Goal: Task Accomplishment & Management: Manage account settings

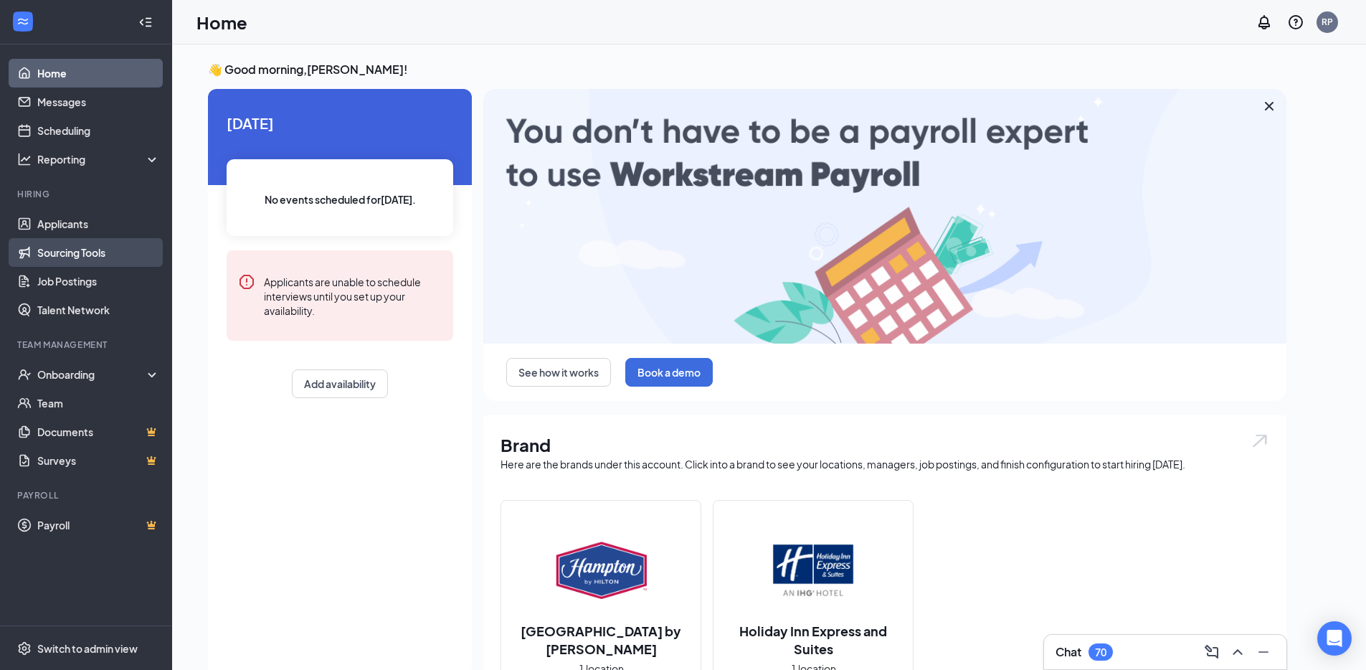
click at [117, 259] on link "Sourcing Tools" at bounding box center [98, 252] width 123 height 29
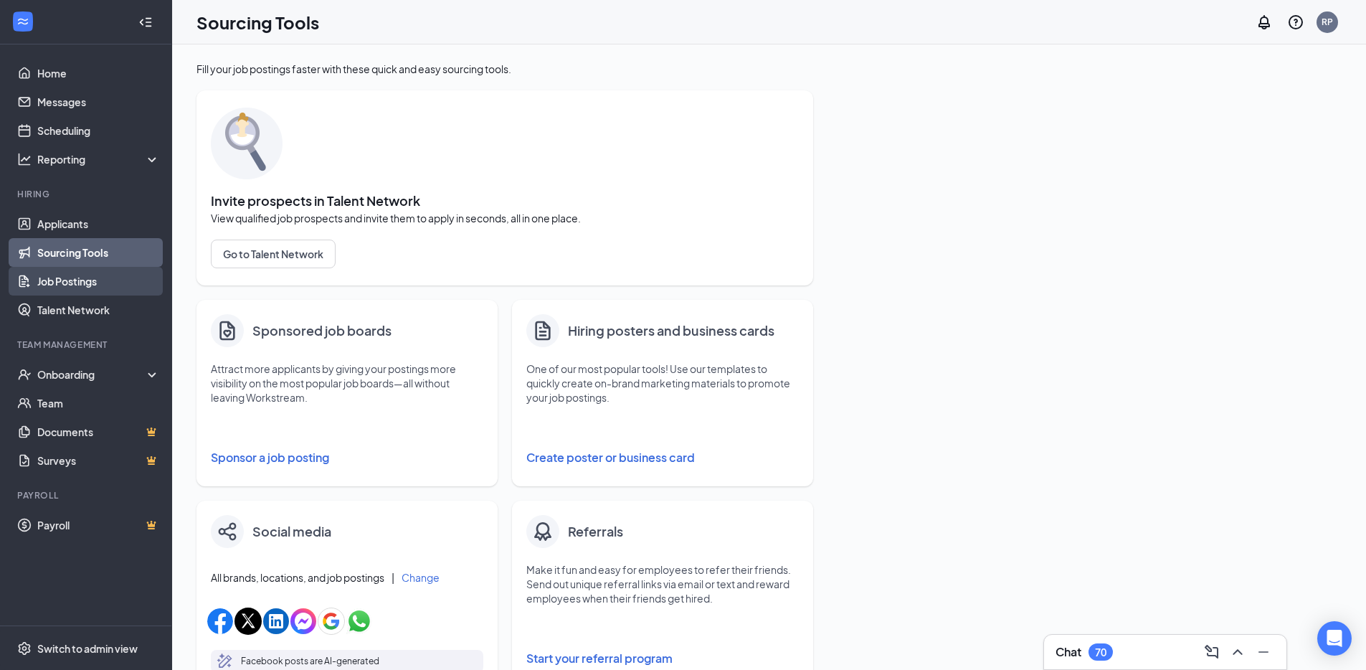
click at [98, 278] on link "Job Postings" at bounding box center [98, 281] width 123 height 29
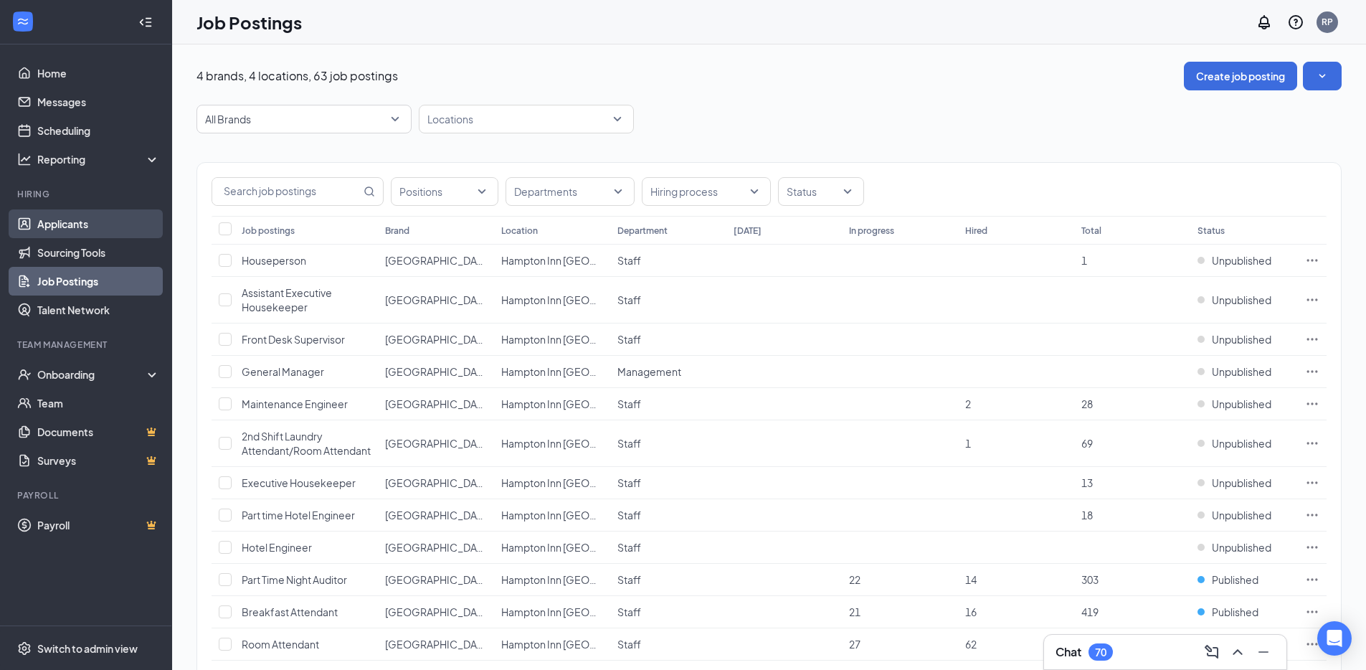
click at [91, 223] on link "Applicants" at bounding box center [98, 223] width 123 height 29
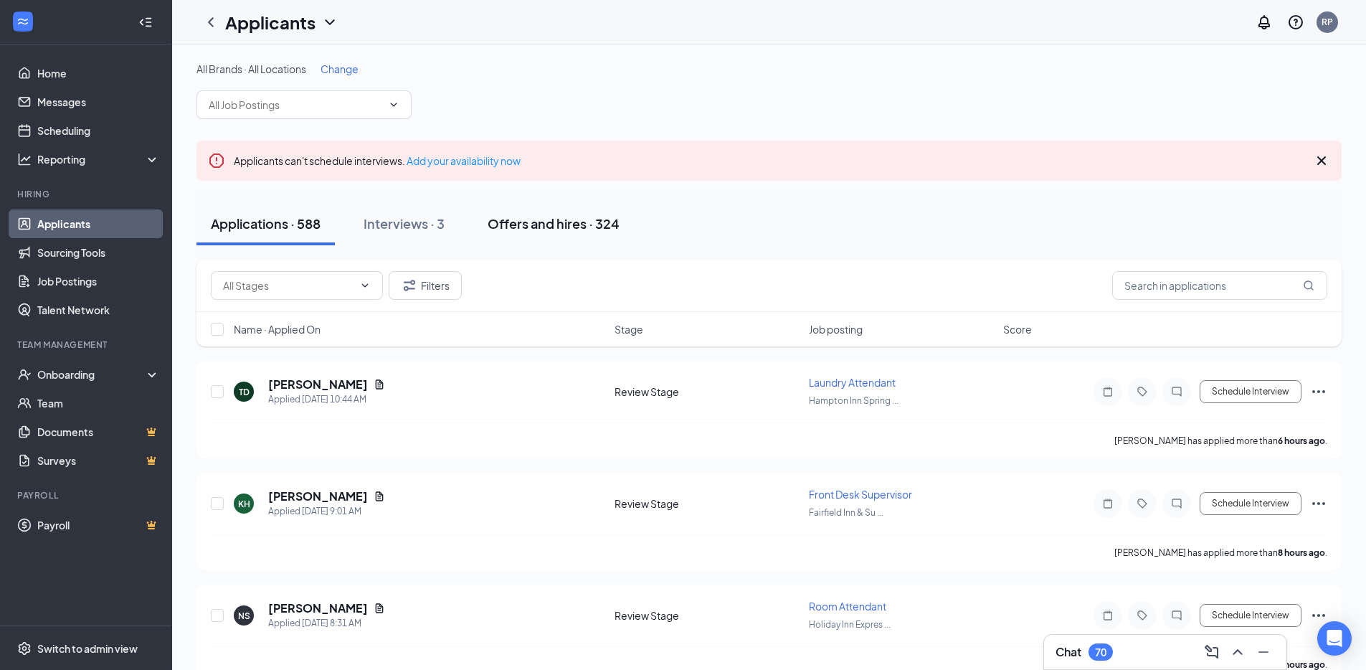
click at [522, 223] on div "Offers and hires · 324" at bounding box center [554, 223] width 132 height 18
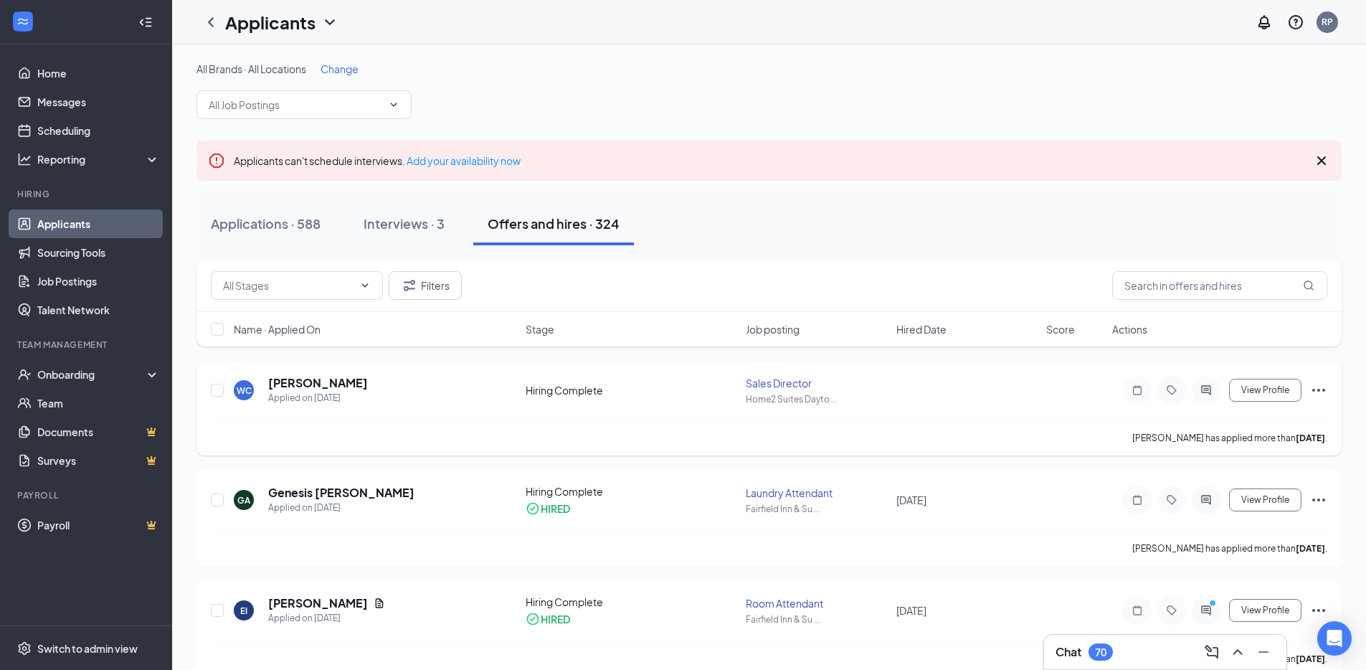
click at [1326, 390] on icon "Ellipses" at bounding box center [1318, 389] width 17 height 17
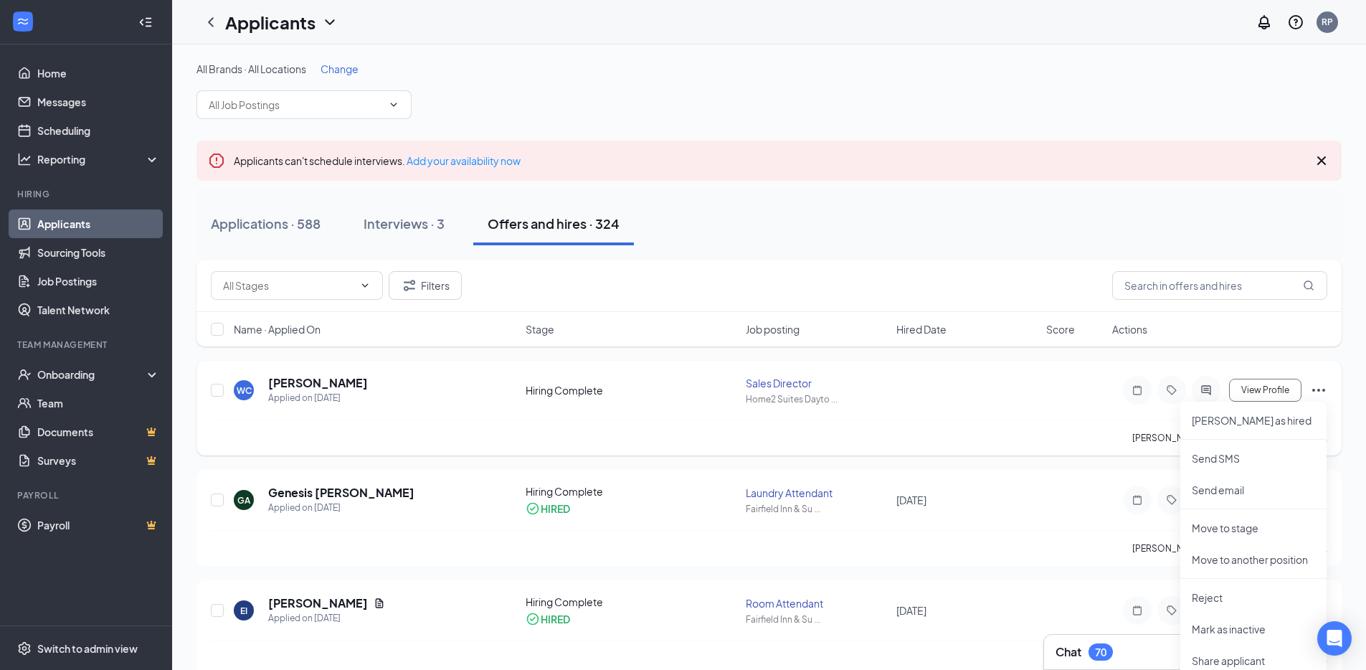
click at [442, 400] on div "WC [PERSON_NAME] Applied on [DATE]" at bounding box center [375, 390] width 283 height 30
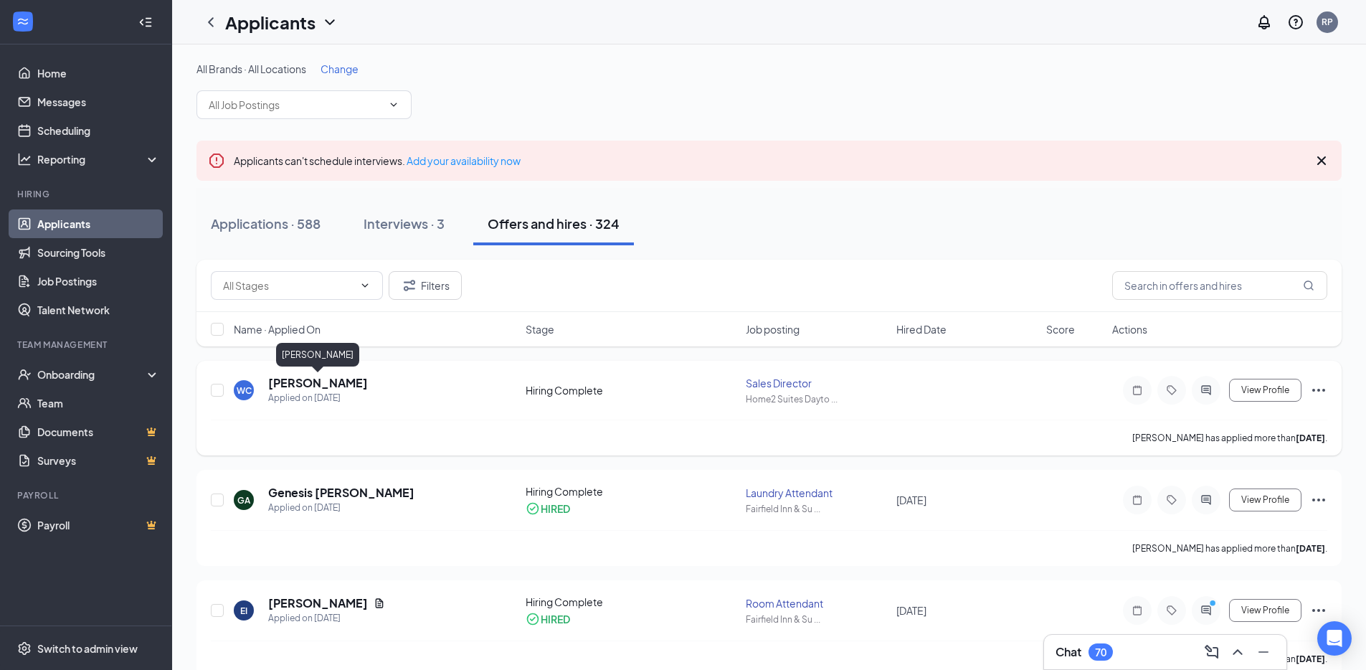
click at [331, 377] on h5 "[PERSON_NAME]" at bounding box center [318, 383] width 100 height 16
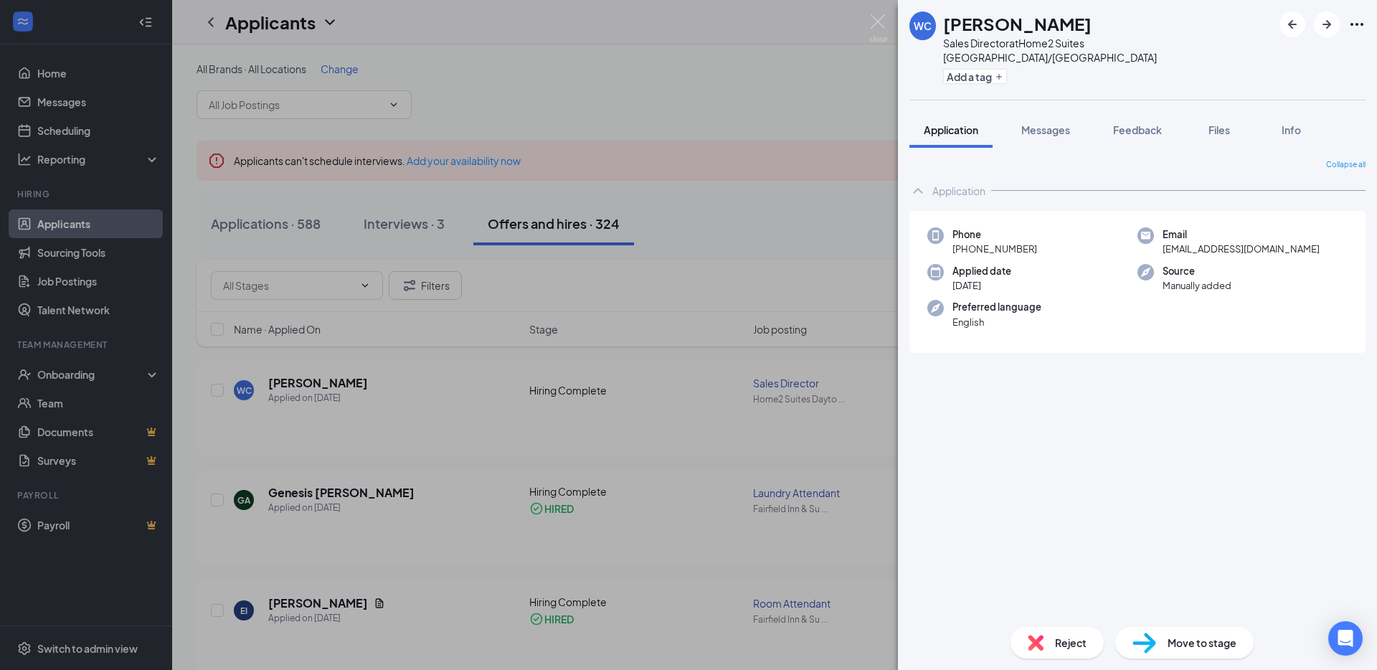
click at [776, 172] on div "WC [PERSON_NAME] Sales Director at Home2 Suites [GEOGRAPHIC_DATA]/Centerville A…" at bounding box center [688, 335] width 1377 height 670
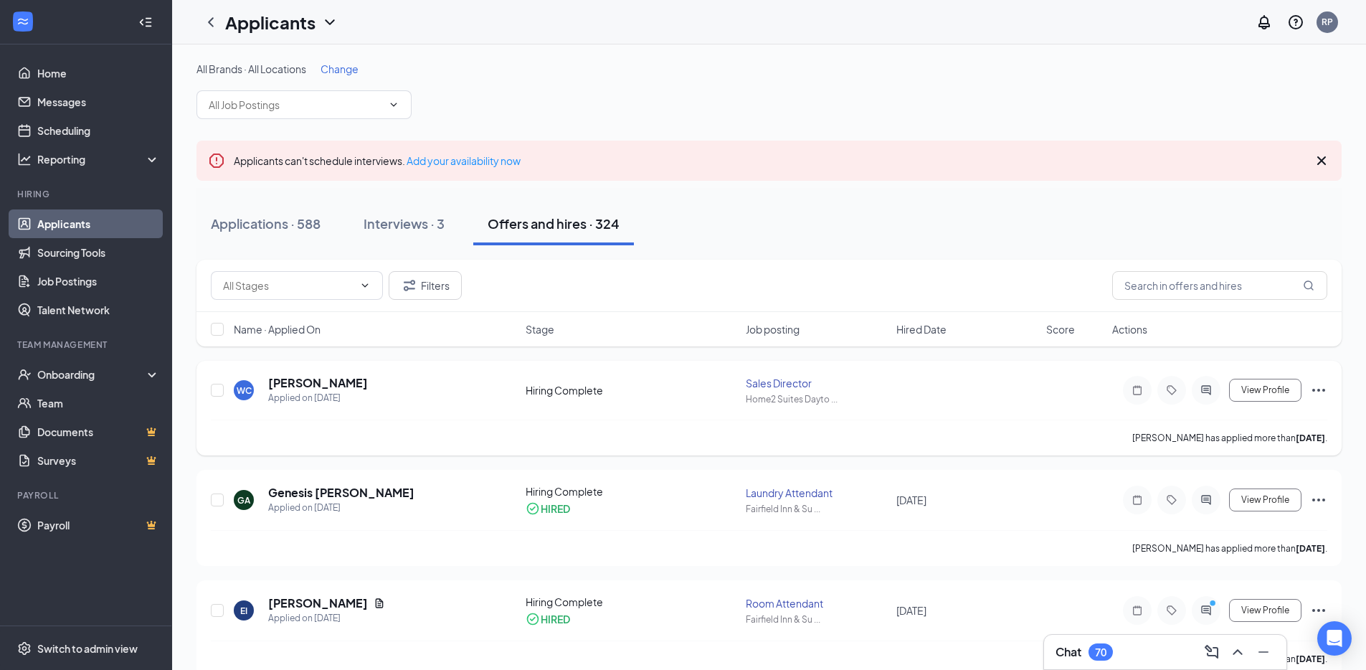
click at [1311, 389] on icon "Ellipses" at bounding box center [1318, 389] width 17 height 17
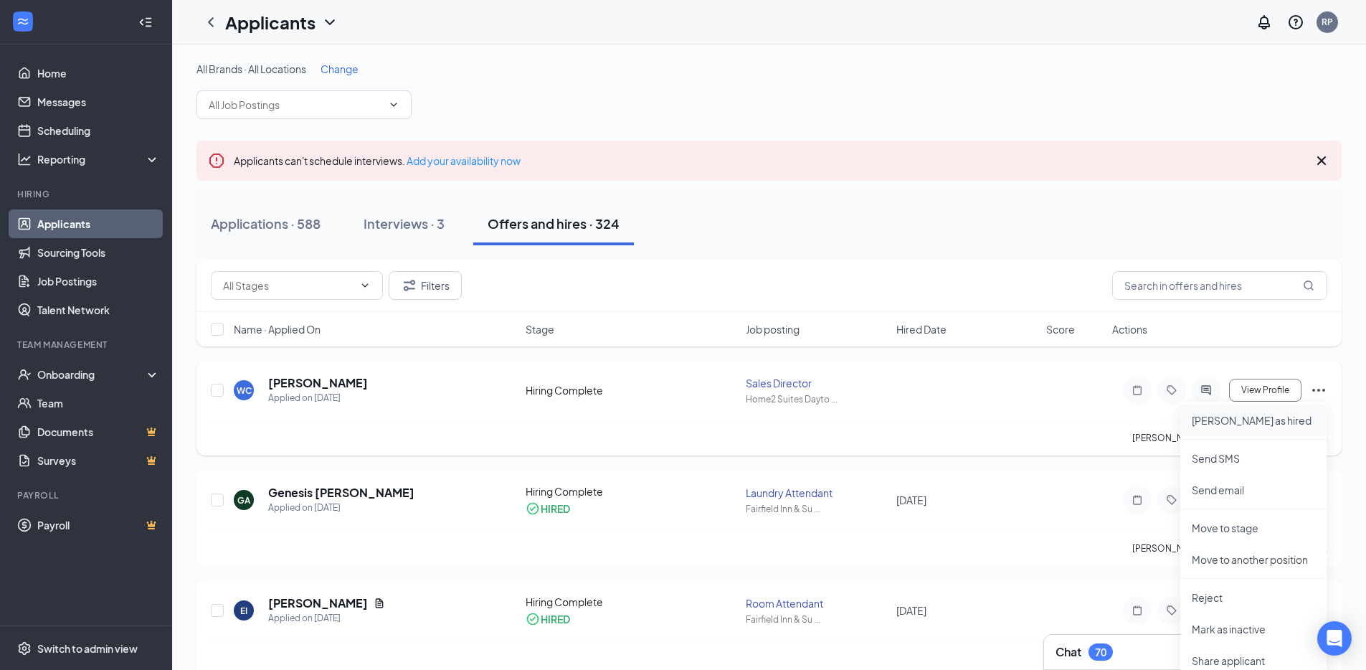
click at [1253, 419] on p "[PERSON_NAME] as hired" at bounding box center [1253, 420] width 123 height 14
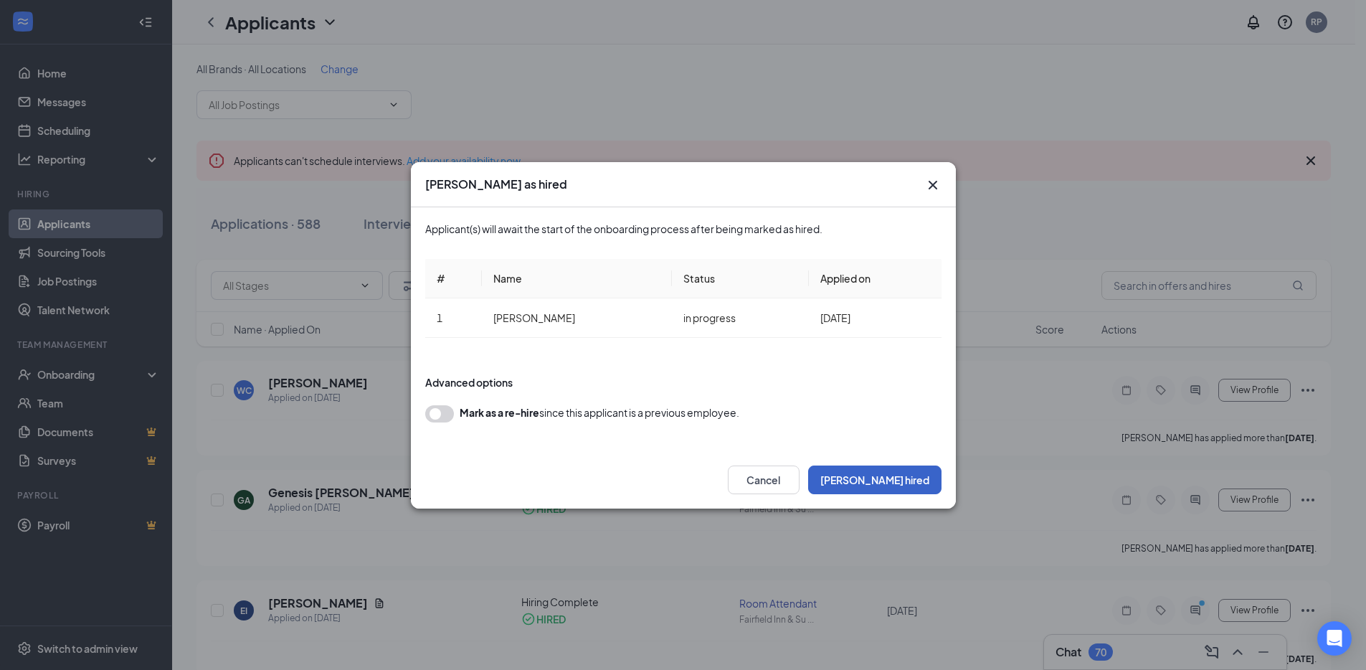
click at [913, 481] on button "[PERSON_NAME] hired" at bounding box center [874, 479] width 133 height 29
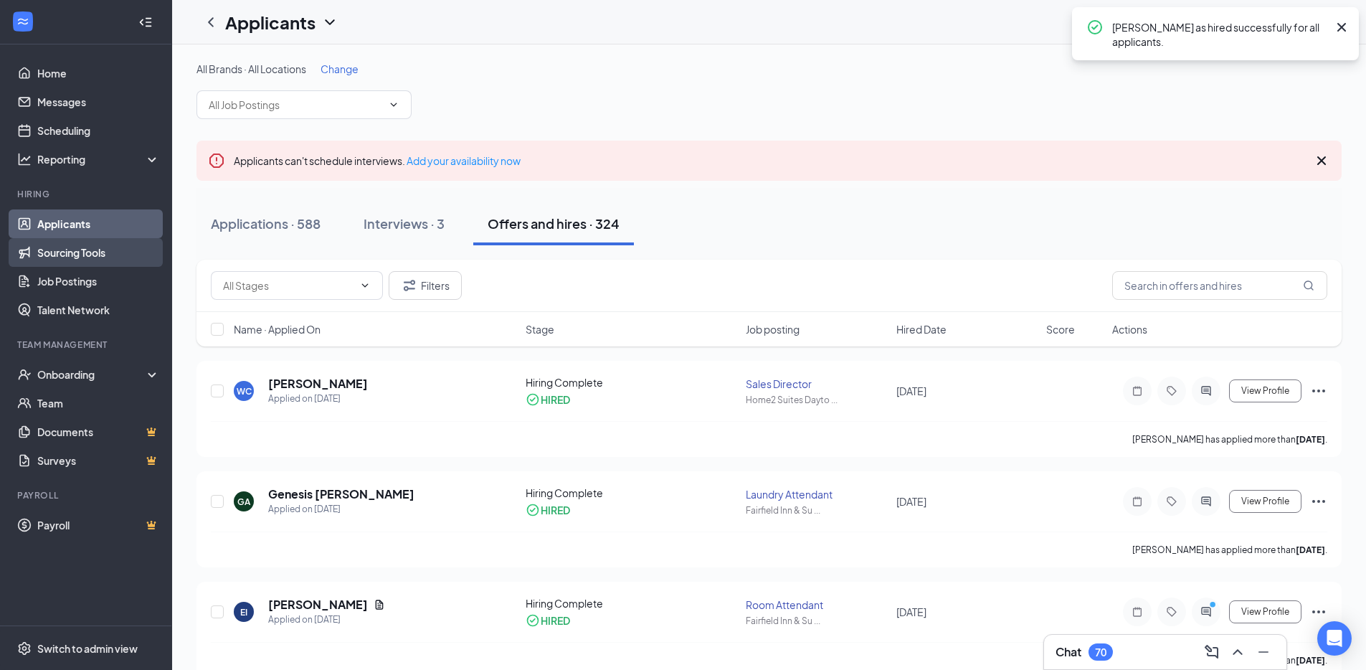
click at [146, 257] on link "Sourcing Tools" at bounding box center [98, 252] width 123 height 29
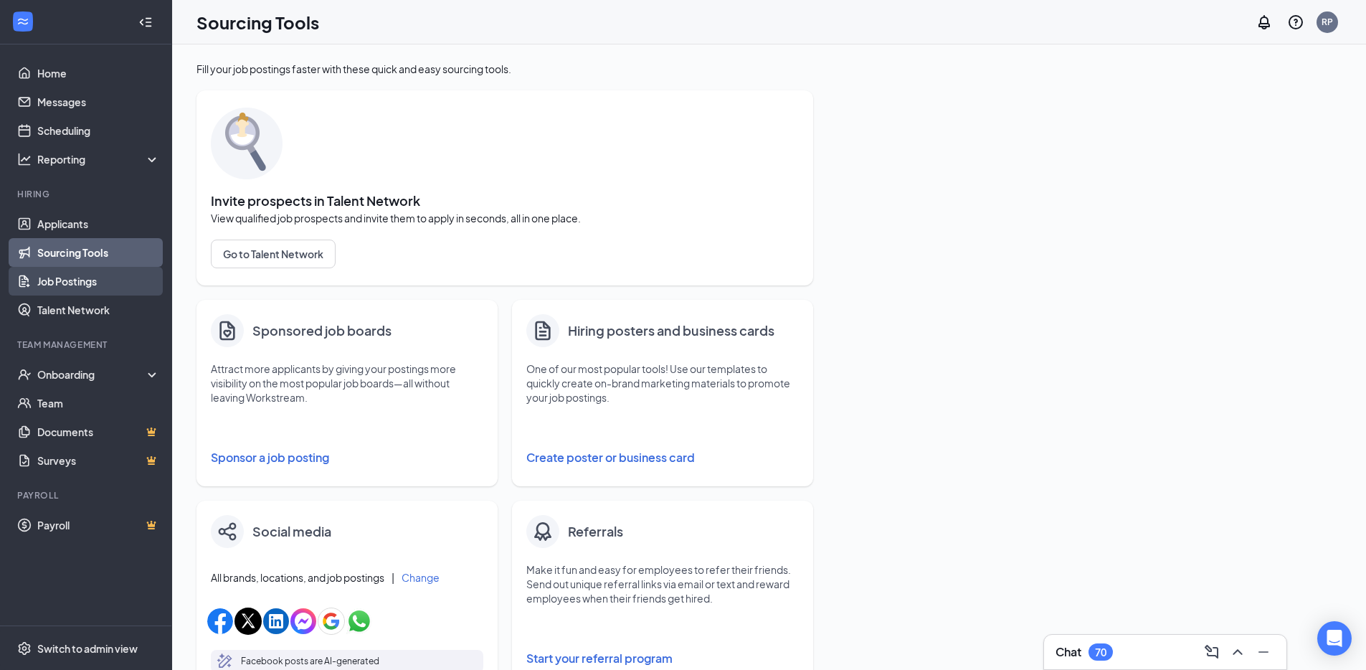
click at [133, 280] on link "Job Postings" at bounding box center [98, 281] width 123 height 29
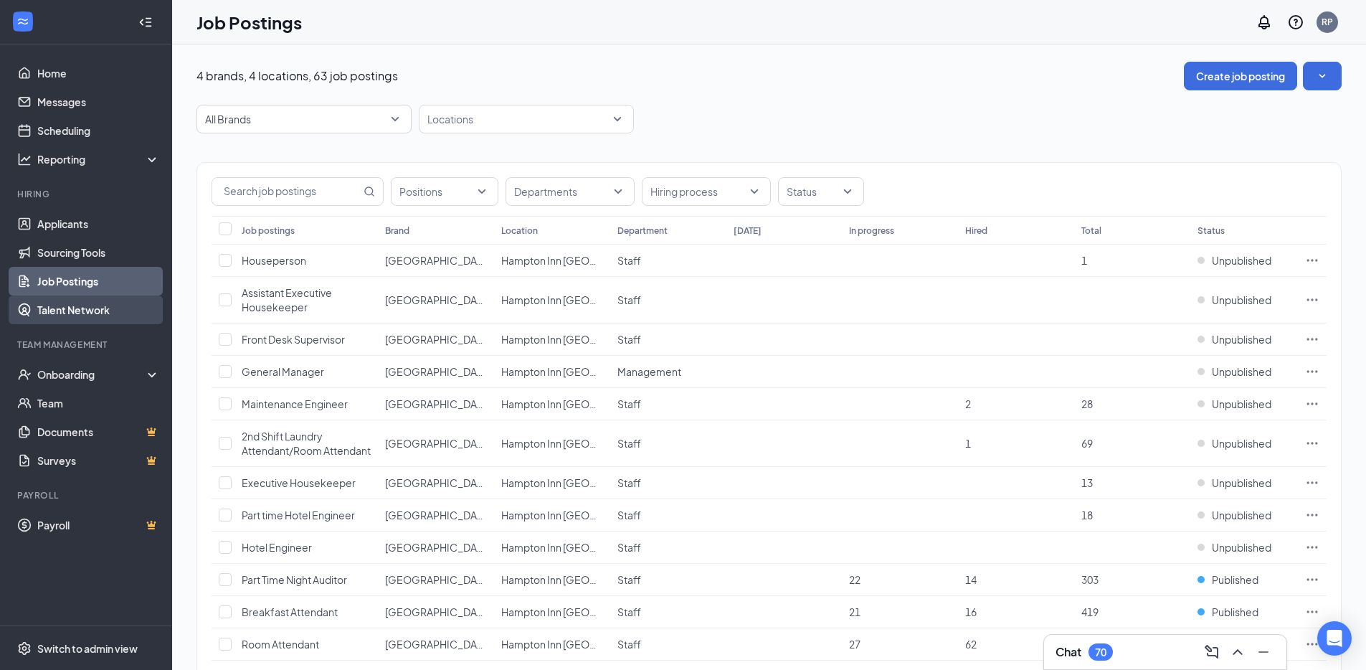
click at [103, 313] on link "Talent Network" at bounding box center [98, 309] width 123 height 29
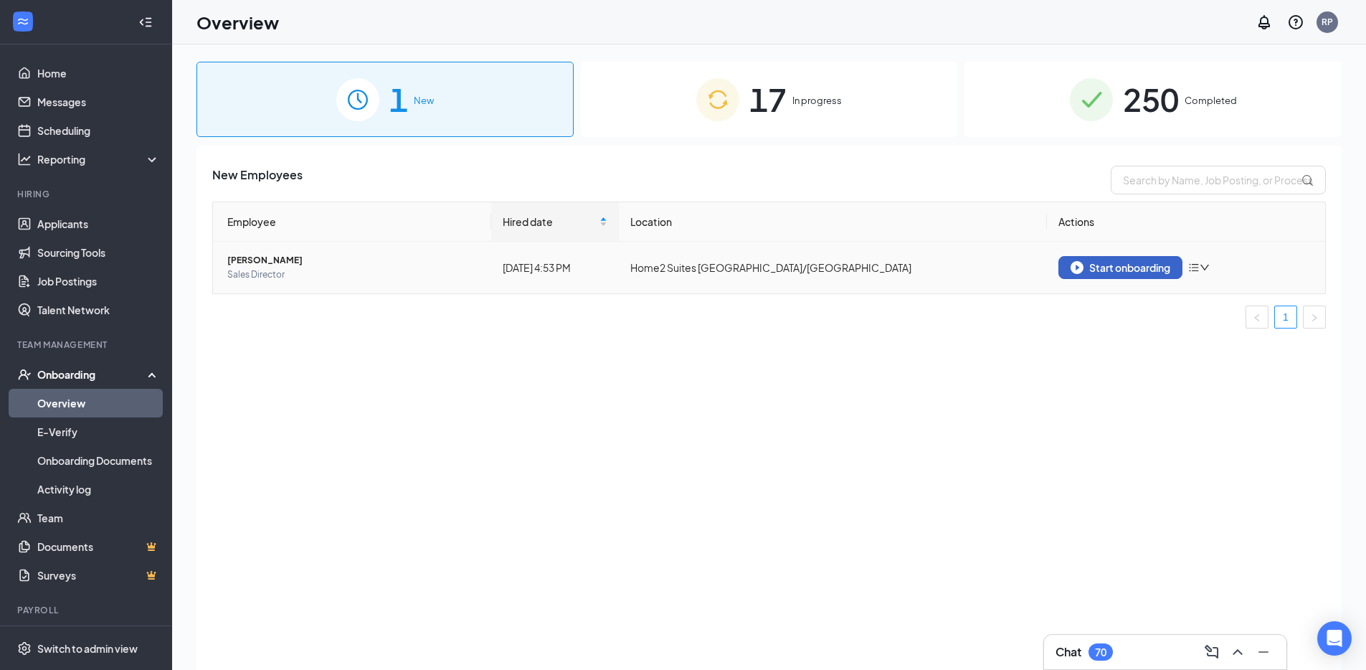
click at [1150, 267] on div "Start onboarding" at bounding box center [1120, 267] width 100 height 13
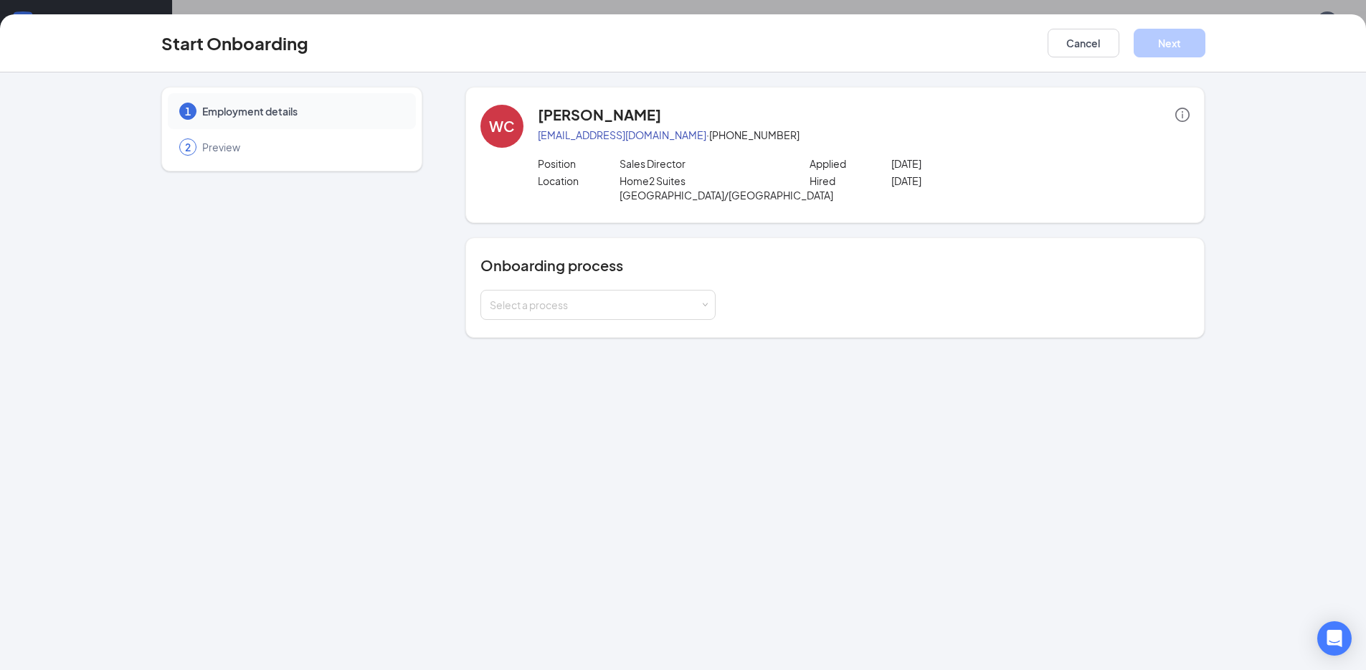
click at [691, 266] on div "Onboarding process Select a process" at bounding box center [834, 287] width 709 height 65
click at [680, 290] on div "Select a process" at bounding box center [598, 304] width 217 height 29
click at [652, 313] on li "Employee Onboarding" at bounding box center [597, 321] width 235 height 26
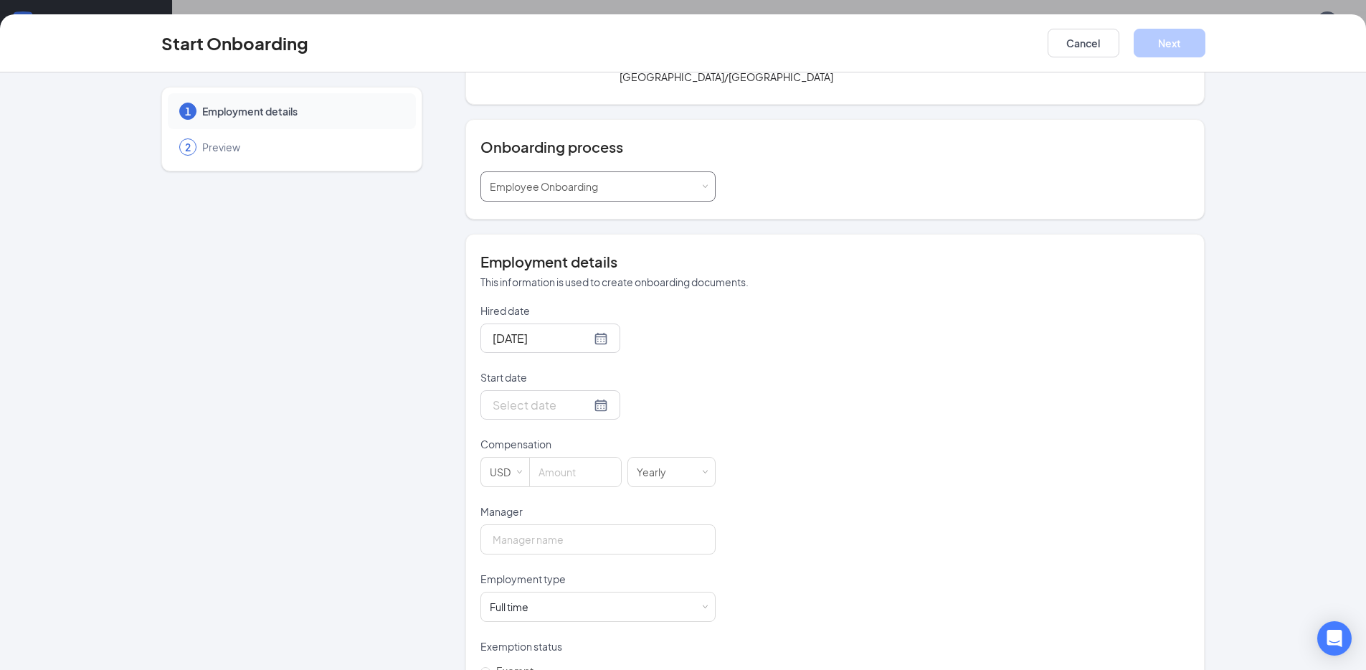
scroll to position [137, 0]
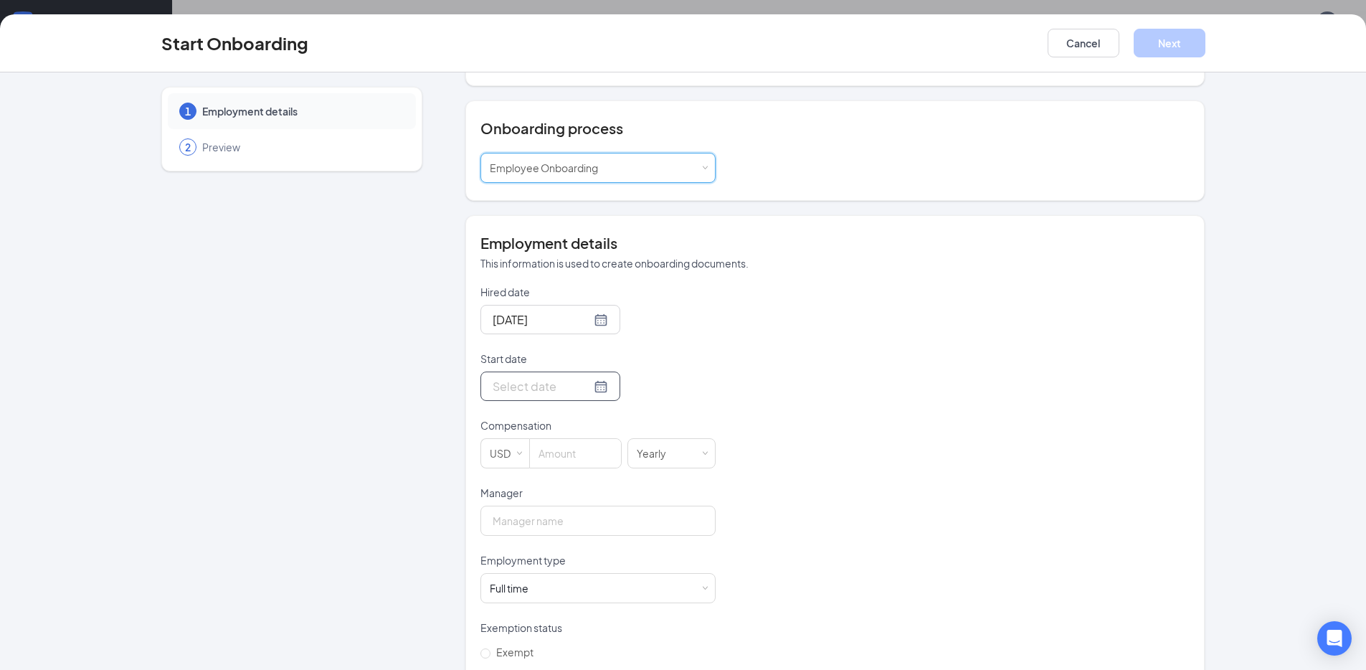
click at [527, 377] on input "Start date" at bounding box center [542, 386] width 98 height 18
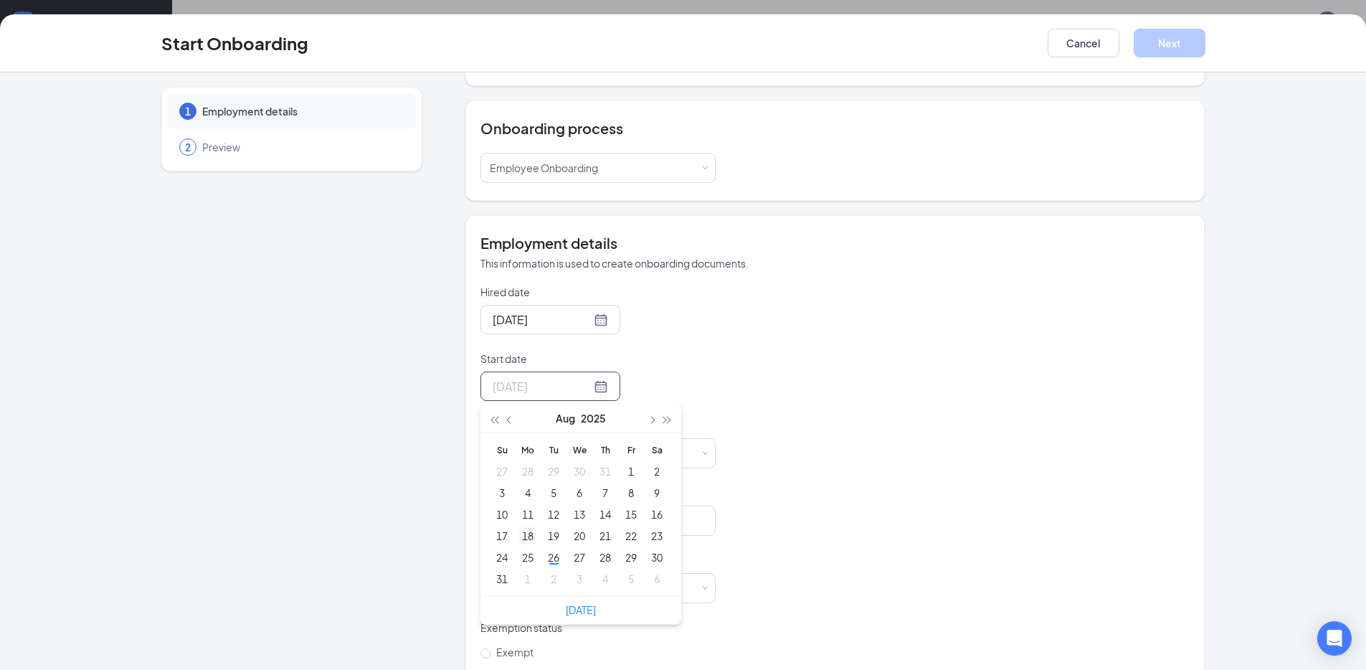
click at [526, 527] on div "18" at bounding box center [527, 535] width 17 height 17
click at [534, 377] on input "Aug 18, 2025" at bounding box center [542, 386] width 98 height 18
click at [647, 404] on button "button" at bounding box center [651, 418] width 16 height 29
type input "Sep 18, 2025"
click at [605, 505] on div "18" at bounding box center [605, 513] width 17 height 17
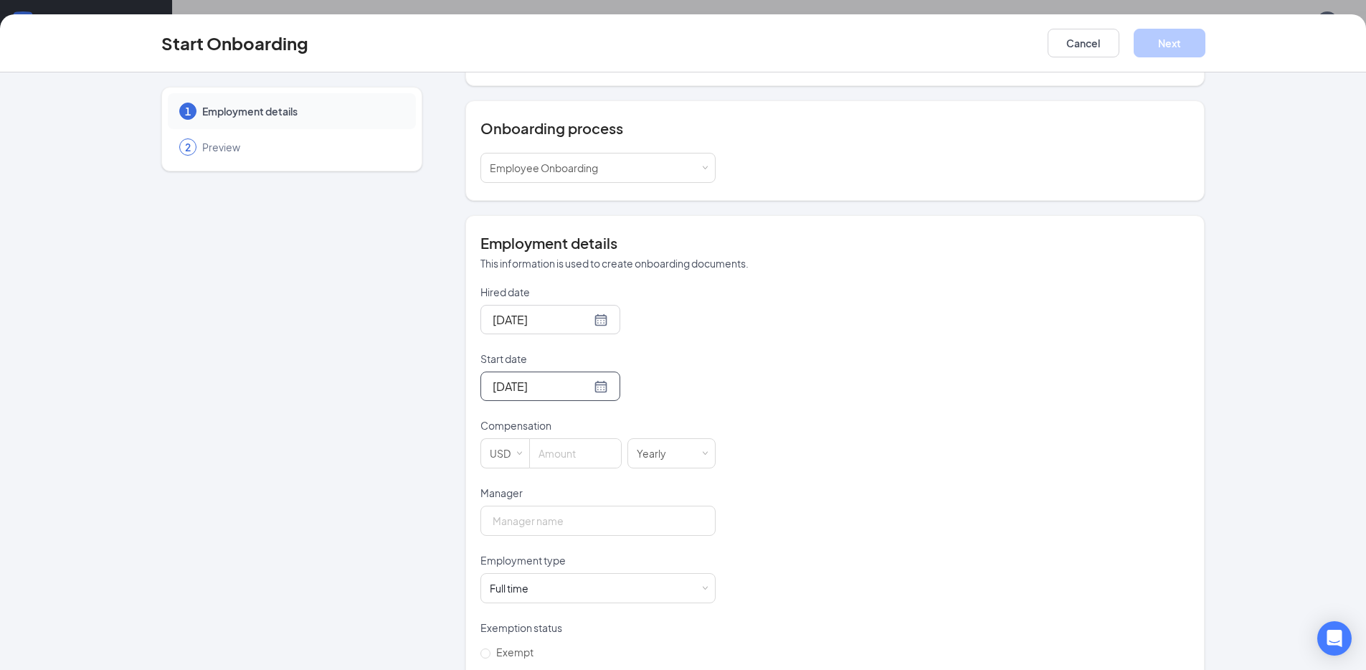
click at [750, 333] on div "Hired date Aug 26, 2025 Start date Sep 18, 2025 Sep 2025 Su Mo Tu We Th Fr Sa 3…" at bounding box center [834, 486] width 709 height 402
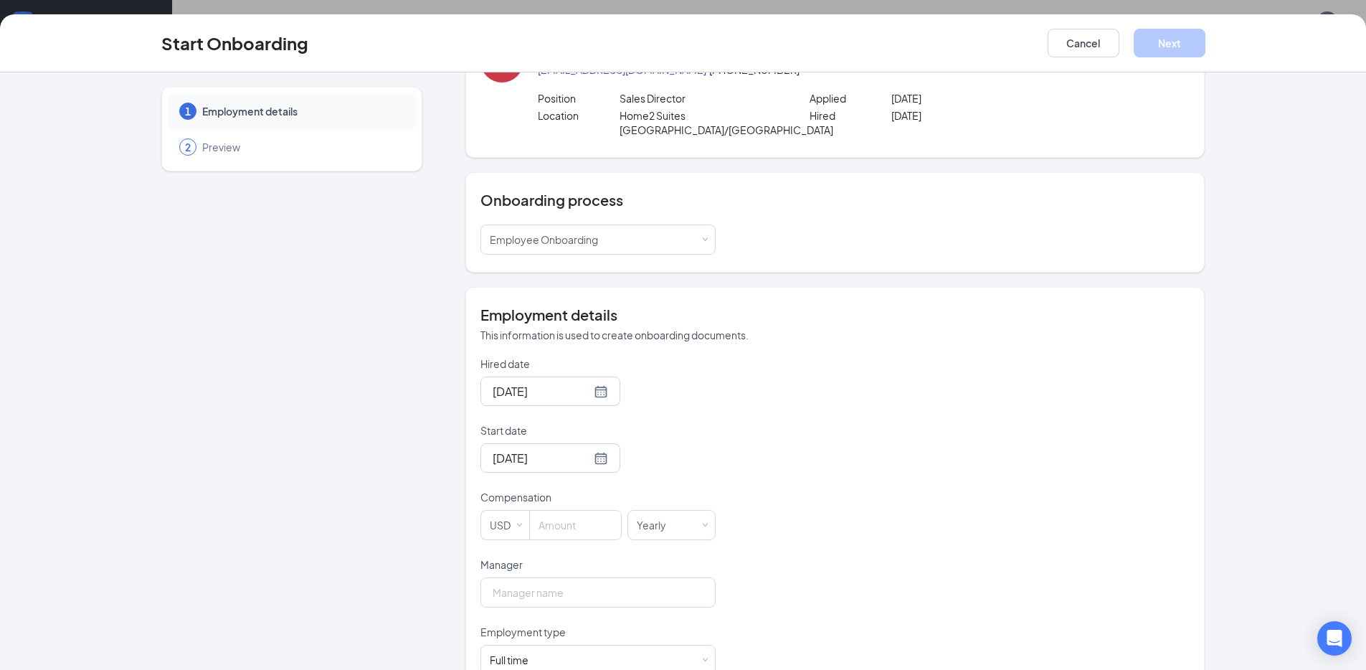
scroll to position [78, 0]
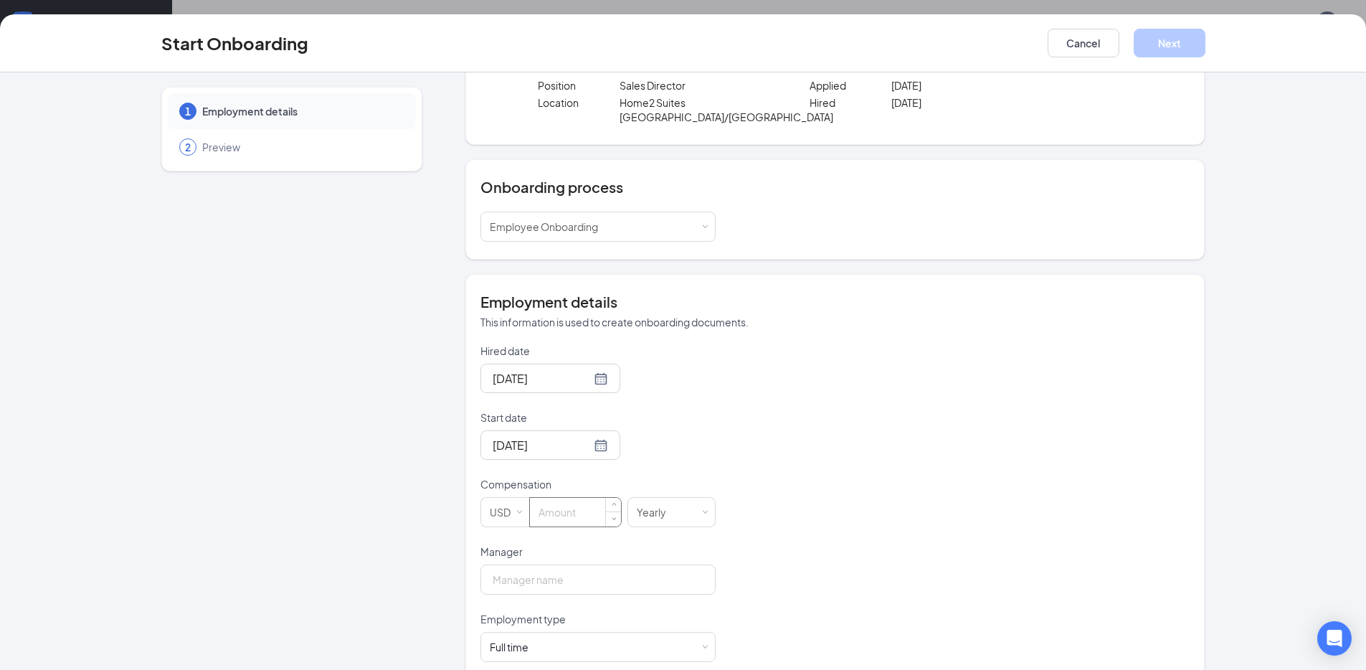
click at [551, 498] on input at bounding box center [575, 512] width 91 height 29
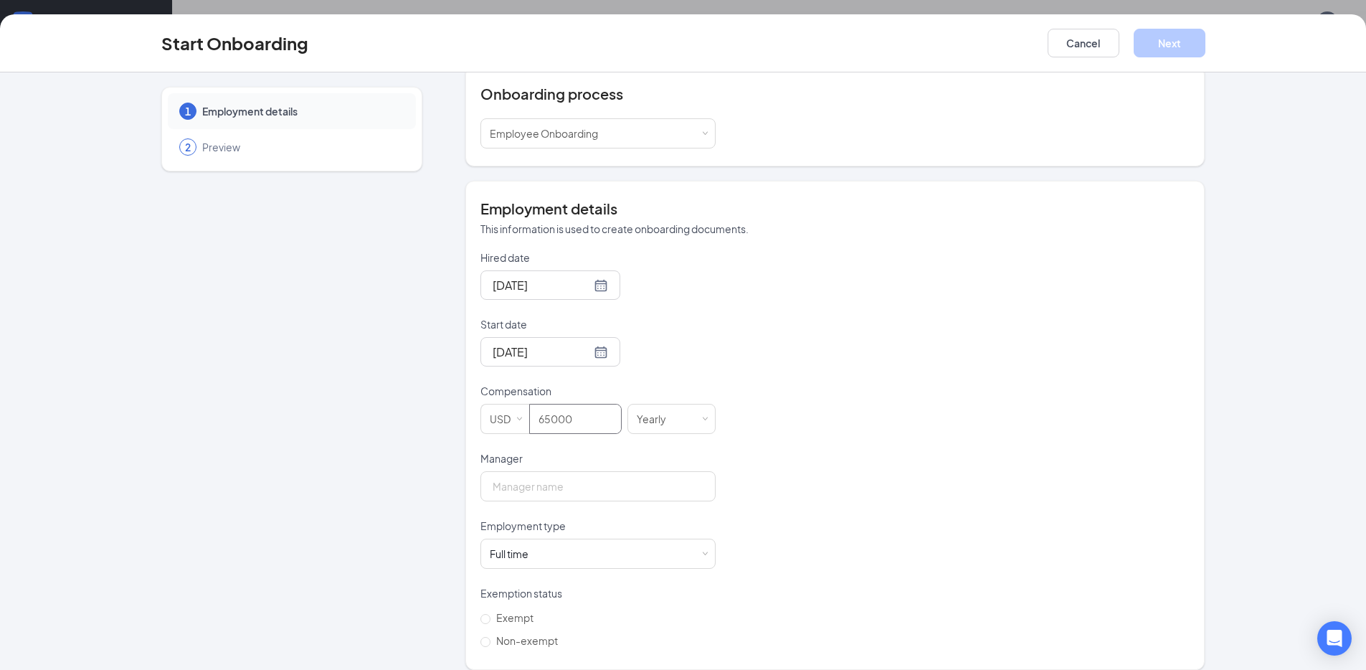
scroll to position [65, 0]
type input "65000"
click at [683, 474] on input "Manager" at bounding box center [597, 486] width 235 height 30
type input "[PERSON_NAME]"
click at [1089, 204] on h4 "Employment details" at bounding box center [834, 209] width 709 height 20
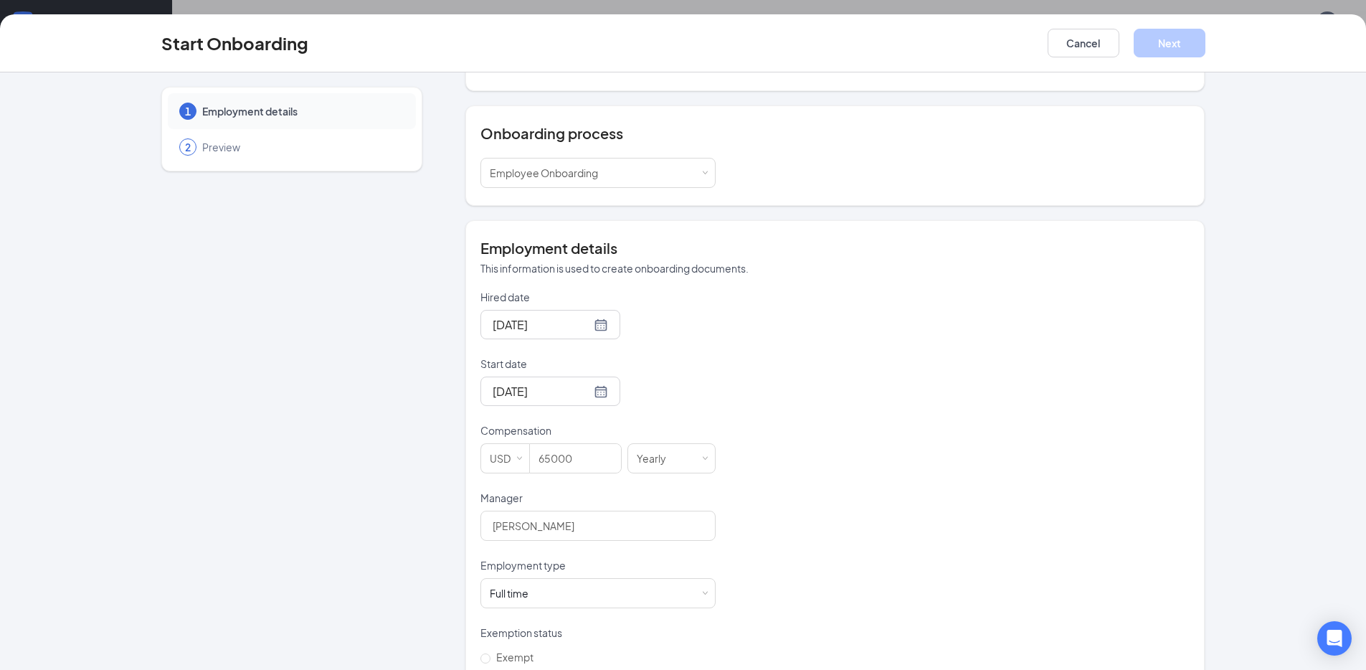
scroll to position [0, 0]
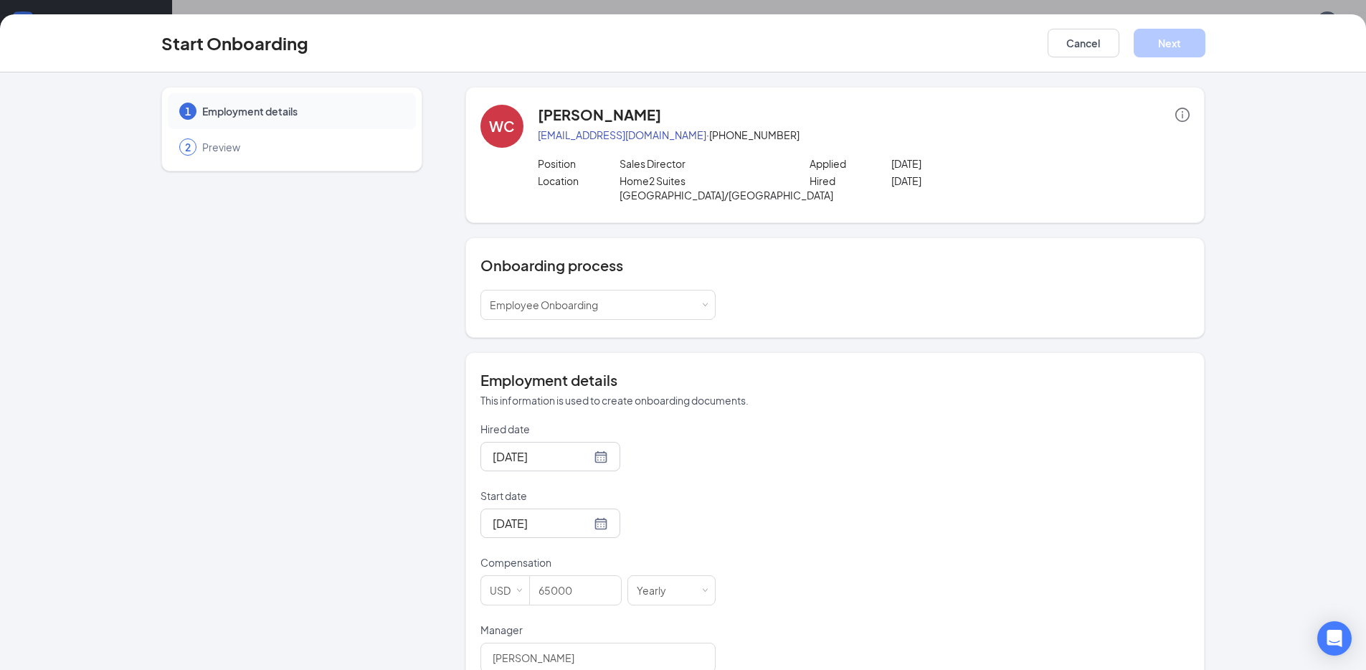
click at [1155, 57] on div "Start Onboarding Cancel Next" at bounding box center [683, 43] width 1366 height 58
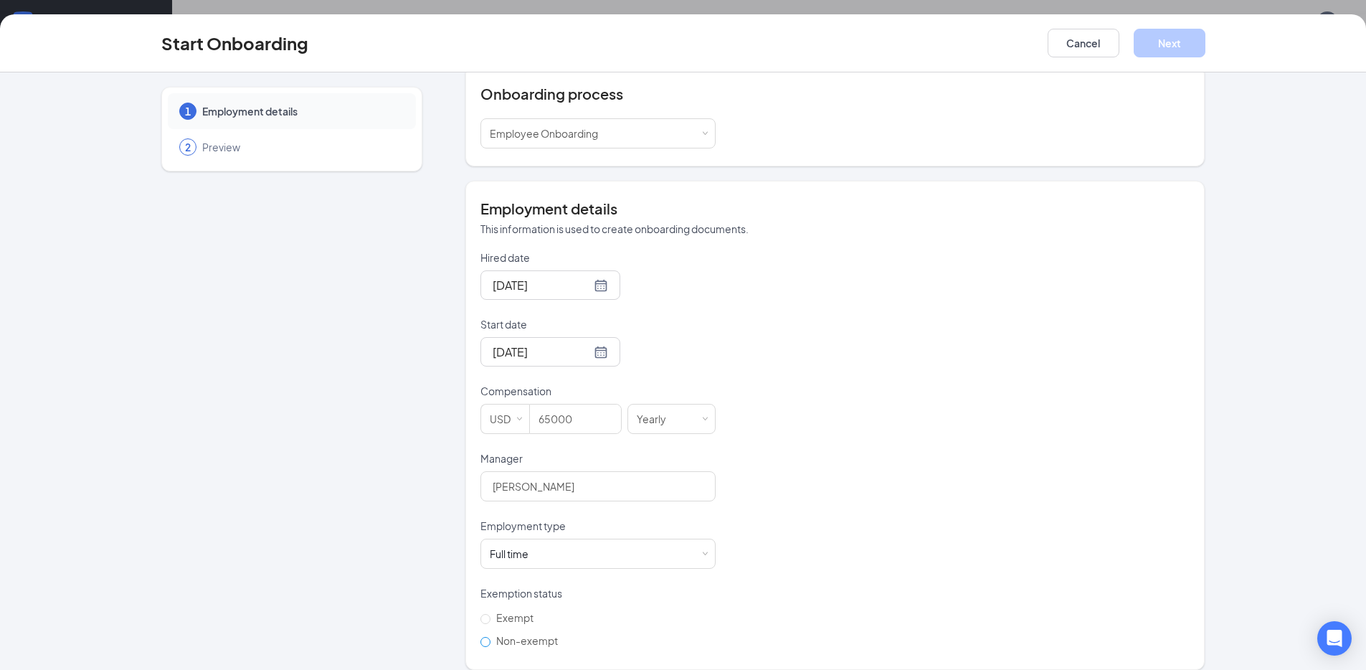
click at [513, 634] on span "Non-exempt" at bounding box center [526, 640] width 73 height 13
click at [490, 637] on input "Non-exempt" at bounding box center [485, 642] width 10 height 10
radio input "true"
click at [1176, 39] on button "Next" at bounding box center [1170, 43] width 72 height 29
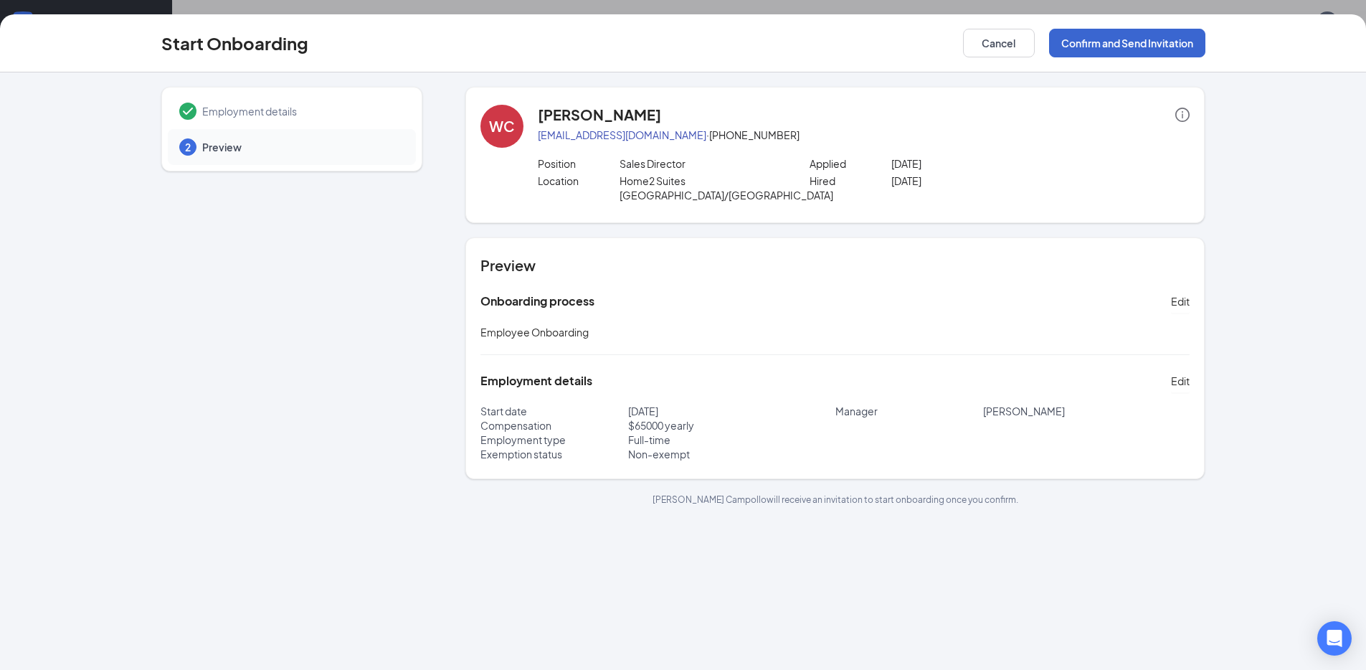
scroll to position [0, 0]
click at [1174, 37] on button "Confirm and Send Invitation" at bounding box center [1127, 43] width 156 height 29
